Goal: Find contact information: Find contact information

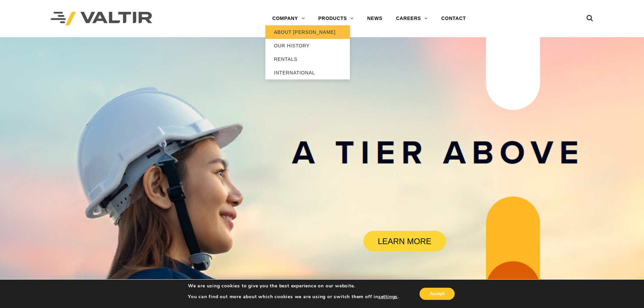
click at [282, 32] on link "ABOUT [PERSON_NAME]" at bounding box center [307, 32] width 85 height 14
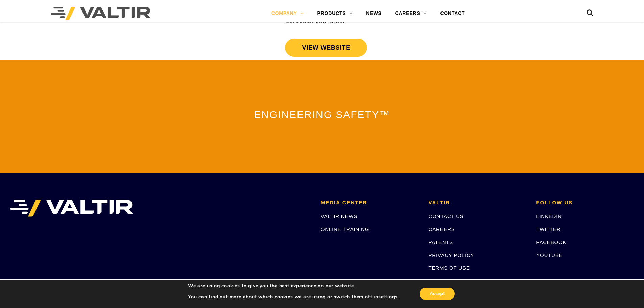
scroll to position [1498, 0]
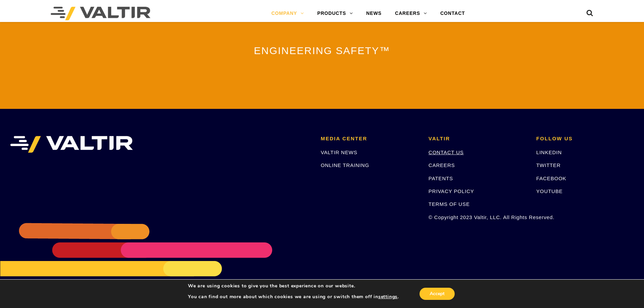
click at [442, 150] on link "CONTACT US" at bounding box center [446, 152] width 35 height 6
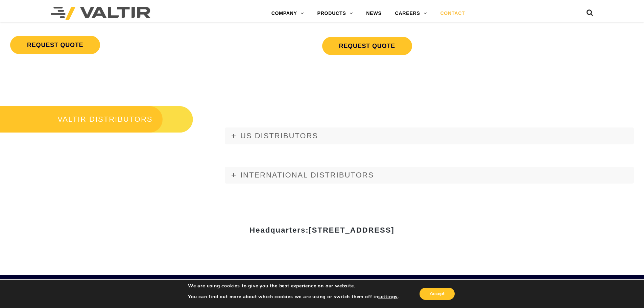
scroll to position [778, 0]
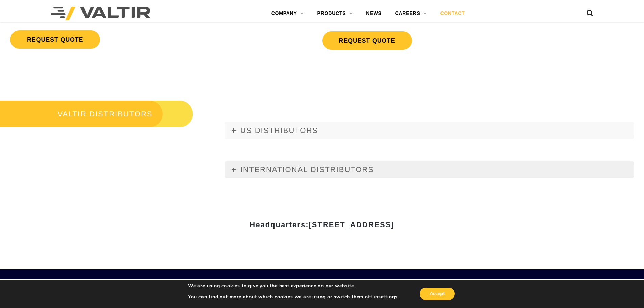
click at [235, 168] on link "INTERNATIONAL DISTRIBUTORS" at bounding box center [429, 169] width 409 height 17
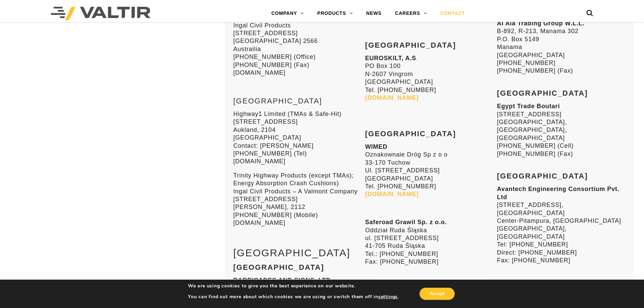
scroll to position [1894, 0]
